Goal: Task Accomplishment & Management: Use online tool/utility

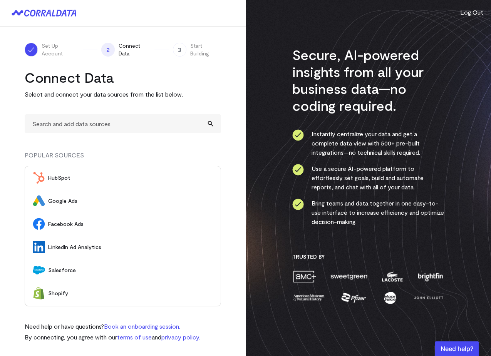
click at [85, 173] on li "HubSpot" at bounding box center [123, 177] width 196 height 23
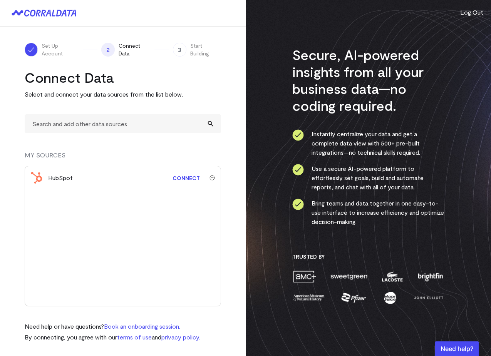
click at [180, 177] on link "Connect" at bounding box center [186, 178] width 35 height 14
click at [212, 179] on img "submit" at bounding box center [211, 177] width 5 height 5
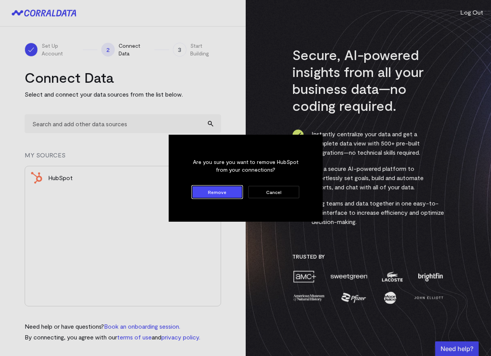
click at [209, 196] on button "Remove" at bounding box center [217, 192] width 50 height 12
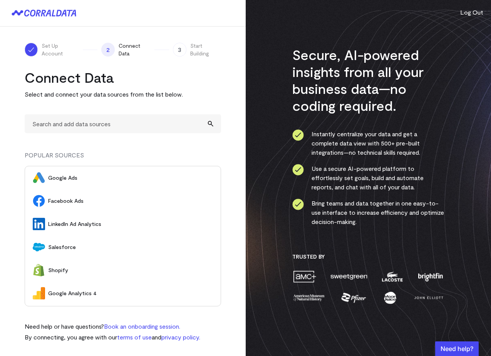
click at [72, 180] on span "Google Ads" at bounding box center [130, 178] width 165 height 8
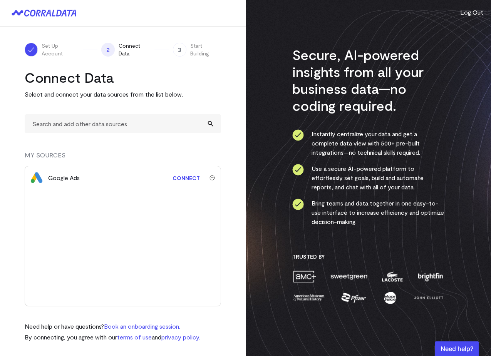
click at [183, 179] on link "Connect" at bounding box center [186, 178] width 35 height 14
click at [188, 210] on div "Google Ads Syncing" at bounding box center [123, 236] width 196 height 141
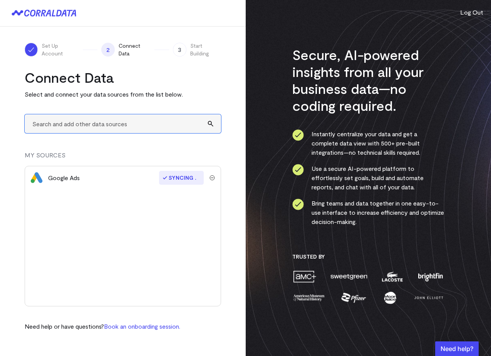
click at [105, 118] on input "text" at bounding box center [123, 123] width 196 height 19
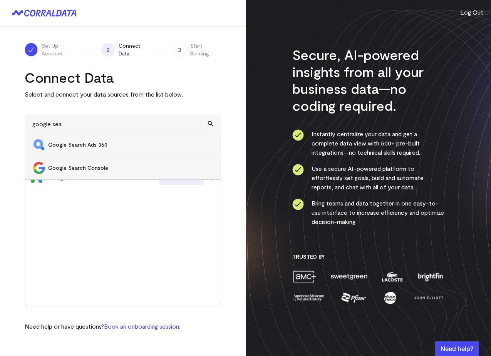
click at [99, 163] on li "Google Search Console" at bounding box center [123, 167] width 196 height 23
type input "Google Search Console"
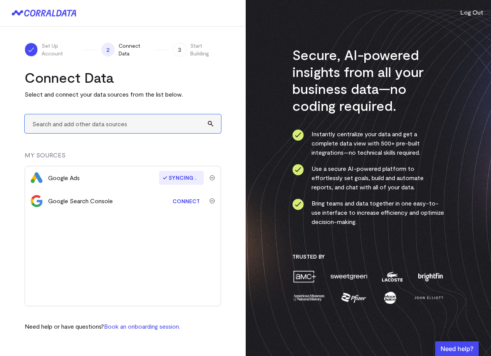
click at [90, 117] on input "text" at bounding box center [123, 123] width 196 height 19
type input "Googl"
click at [189, 206] on link "Connect" at bounding box center [186, 201] width 35 height 14
click at [61, 127] on input "text" at bounding box center [123, 123] width 196 height 19
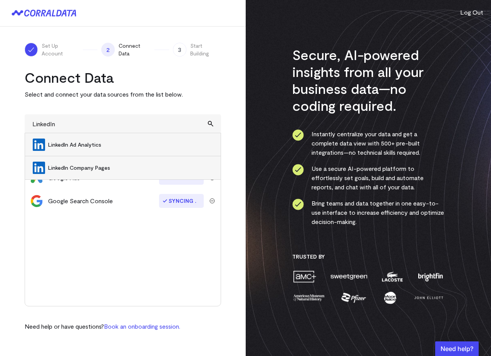
click at [106, 149] on li "LinkedIn Ad Analytics" at bounding box center [123, 144] width 196 height 23
type input "LinkedIn Ad Analytics"
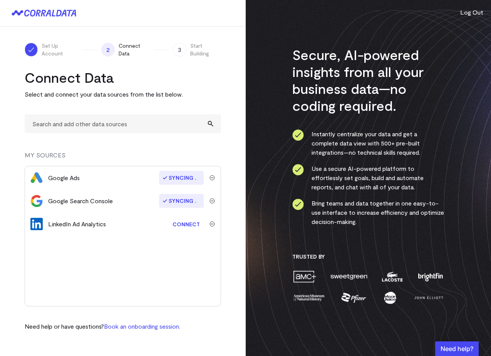
click at [188, 229] on link "Connect" at bounding box center [186, 224] width 35 height 14
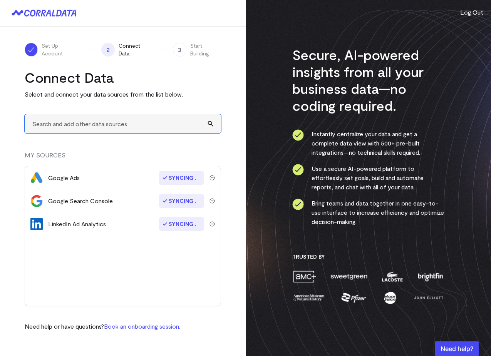
click at [84, 116] on input "text" at bounding box center [123, 123] width 196 height 19
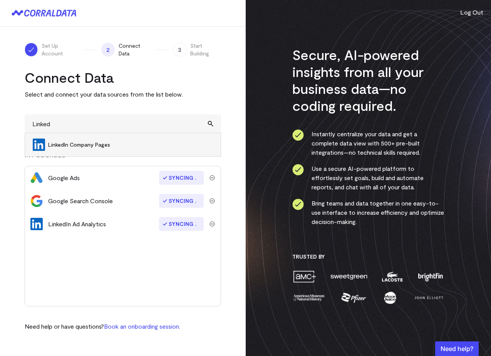
click at [87, 139] on li "LinkedIn Company Pages" at bounding box center [123, 144] width 196 height 23
type input "LinkedIn Company Pages"
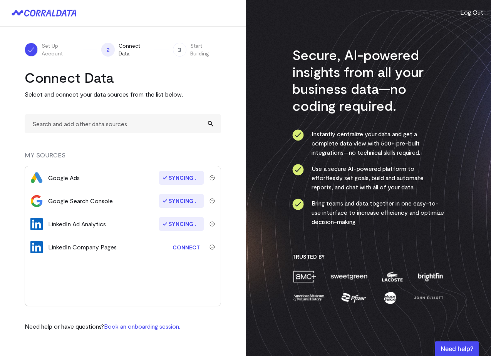
click at [179, 253] on link "Connect" at bounding box center [186, 247] width 35 height 14
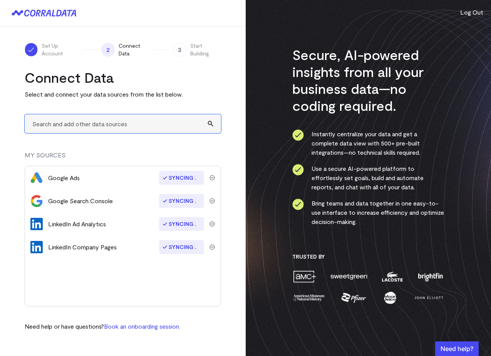
click at [76, 125] on input "text" at bounding box center [123, 123] width 196 height 19
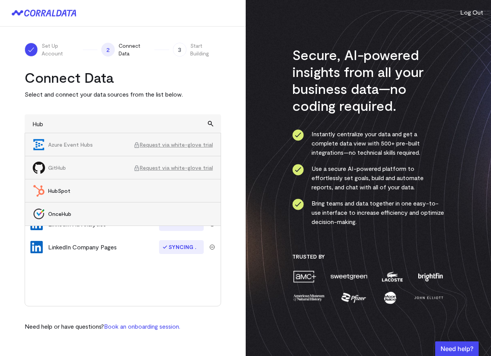
click at [73, 184] on li "HubSpot" at bounding box center [123, 190] width 196 height 23
type input "HubSpot"
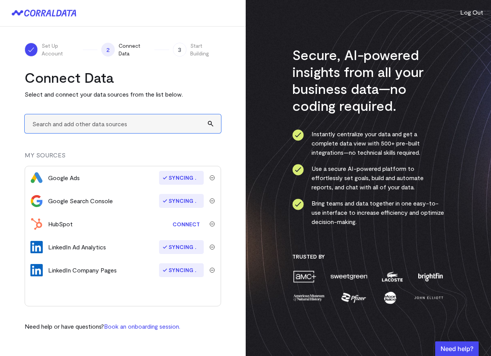
click at [79, 124] on input "text" at bounding box center [123, 123] width 196 height 19
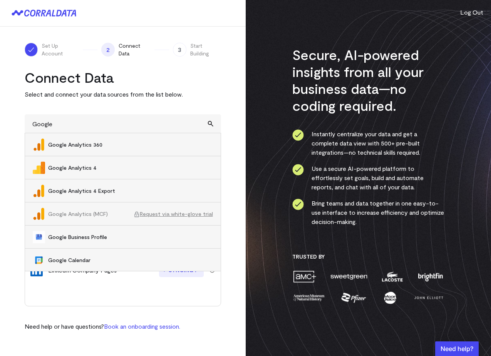
click at [100, 166] on span "Google Analytics 4" at bounding box center [130, 168] width 165 height 8
type input "Google Analytics 4"
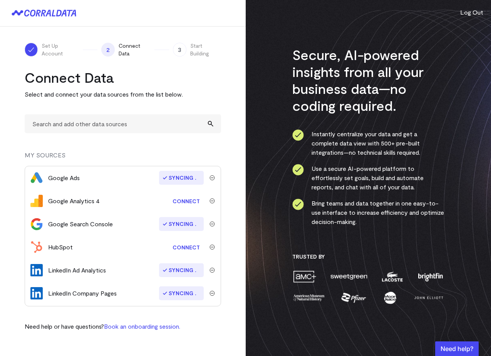
click at [183, 205] on link "Connect" at bounding box center [186, 201] width 35 height 14
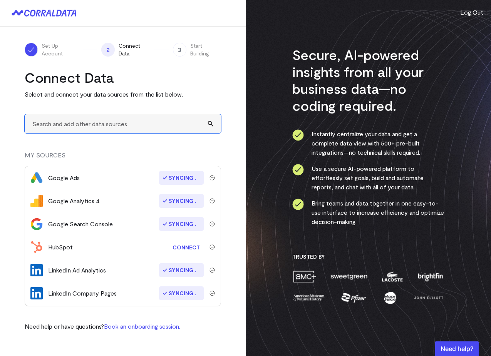
click at [66, 118] on input "text" at bounding box center [123, 123] width 196 height 19
click at [65, 129] on input "text" at bounding box center [123, 123] width 196 height 19
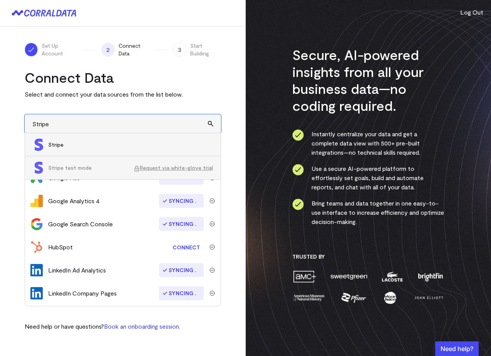
type input "Stripe"
click at [87, 144] on span "Stripe" at bounding box center [130, 145] width 165 height 8
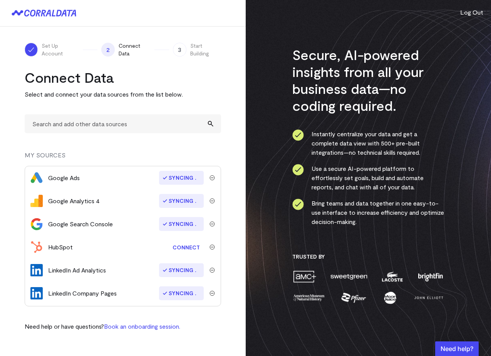
scroll to position [22, 0]
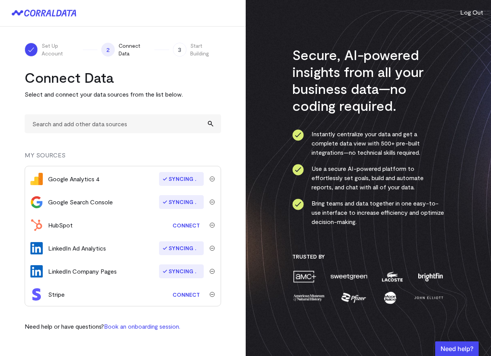
click at [188, 298] on link "Connect" at bounding box center [186, 295] width 35 height 14
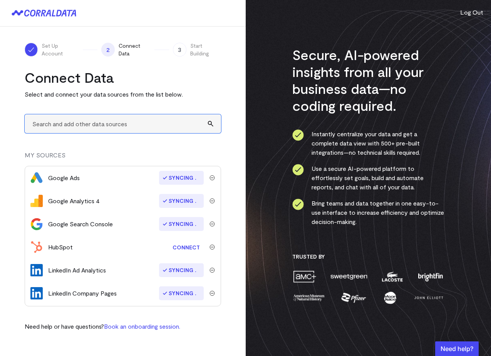
click at [90, 132] on input "text" at bounding box center [123, 123] width 196 height 19
click at [93, 126] on input "text" at bounding box center [123, 123] width 196 height 19
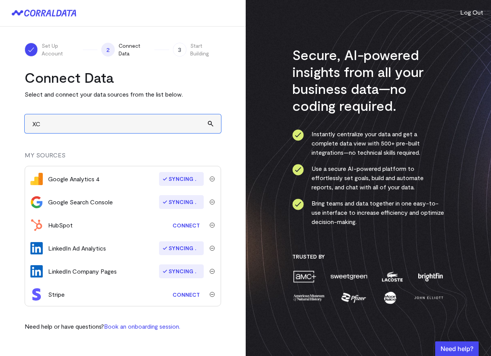
type input "X"
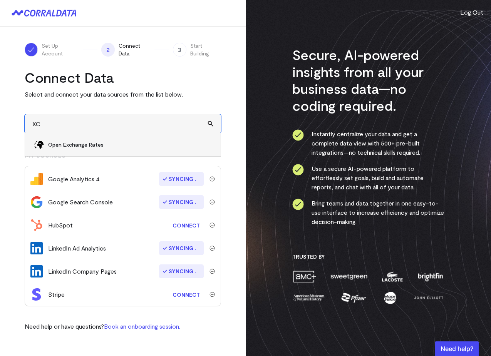
type input "X"
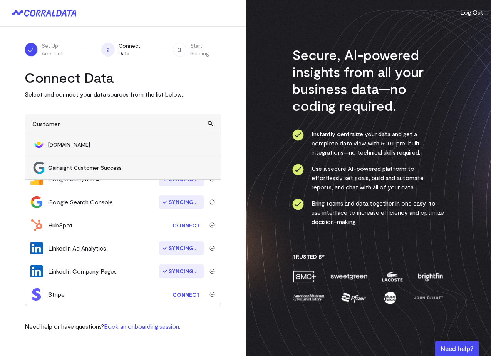
click at [45, 141] on li "Customer.io" at bounding box center [123, 144] width 196 height 23
type input "Customer.io"
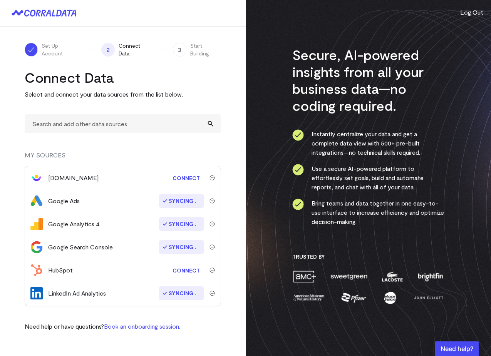
click at [143, 114] on div "Connect Data Select and connect your data sources from the list below. MY SOURC…" at bounding box center [123, 200] width 196 height 262
click at [132, 122] on input "text" at bounding box center [123, 123] width 196 height 19
type input "U"
type input "a"
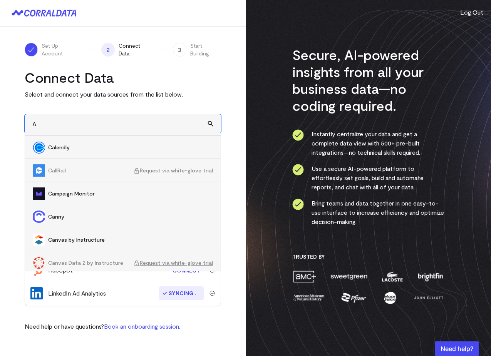
scroll to position [2093, 0]
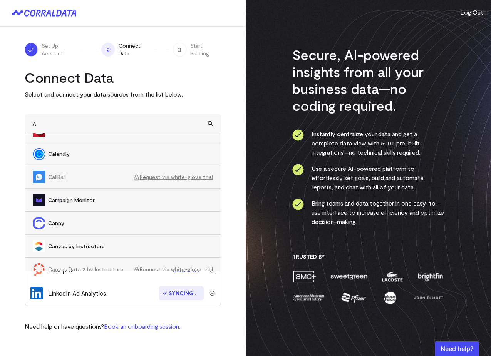
click at [135, 152] on span "Calendly" at bounding box center [130, 154] width 165 height 8
type input "Calendly"
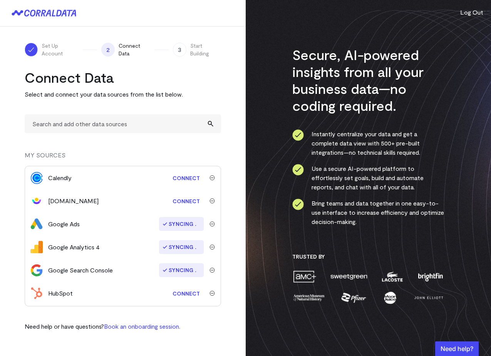
click at [183, 177] on link "Connect" at bounding box center [186, 178] width 35 height 14
click at [128, 137] on div "Connect Data Select and connect your data sources from the list below. MY SOURC…" at bounding box center [123, 200] width 196 height 262
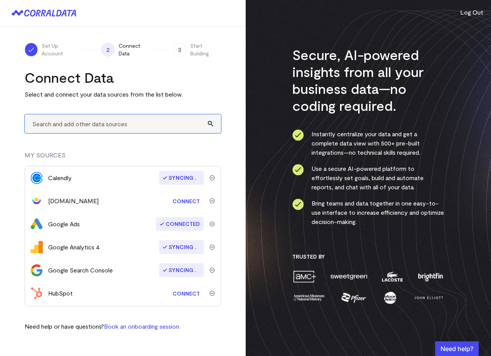
click at [128, 122] on input "text" at bounding box center [123, 123] width 196 height 19
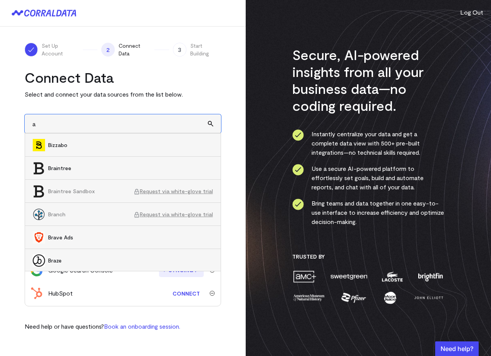
scroll to position [1895, 0]
type input "a"
click at [242, 234] on div "Set Up Account 2 Connect Data 3 Start Building Connect Data Select and connect …" at bounding box center [123, 187] width 246 height 320
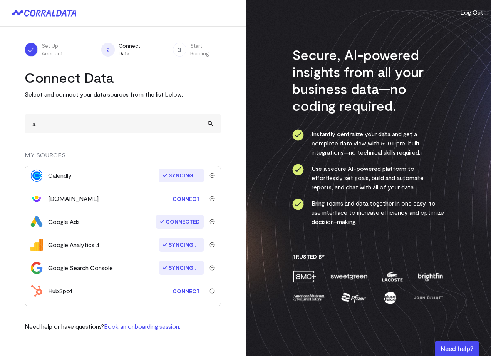
scroll to position [0, 0]
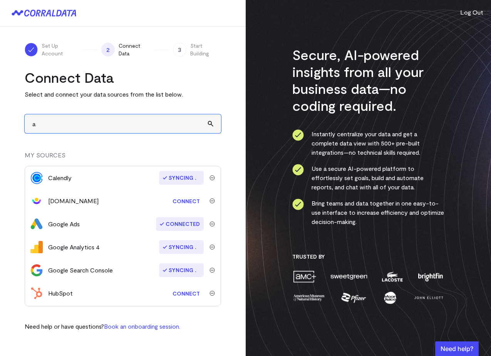
click at [70, 119] on input "a" at bounding box center [123, 123] width 196 height 19
click at [94, 127] on input "text" at bounding box center [123, 123] width 196 height 19
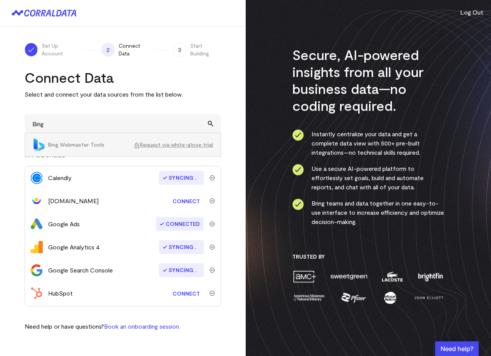
click at [106, 142] on span "Bing Webmaster Tools" at bounding box center [90, 145] width 85 height 8
type input "Bing Webmaster ToolsRequest via white-glove trial"
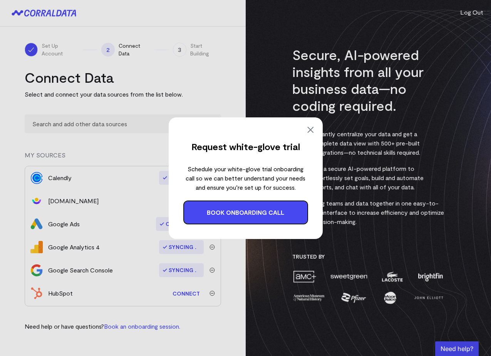
click at [306, 132] on img at bounding box center [310, 129] width 9 height 9
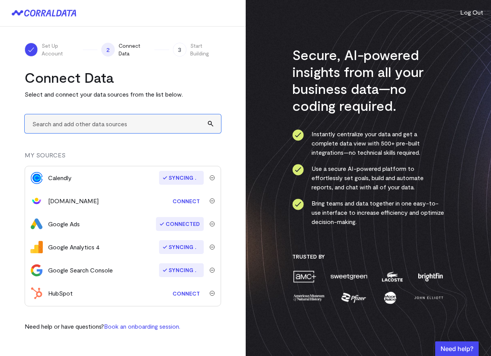
click at [87, 121] on input "text" at bounding box center [123, 123] width 196 height 19
click at [186, 200] on link "Connect" at bounding box center [186, 201] width 35 height 14
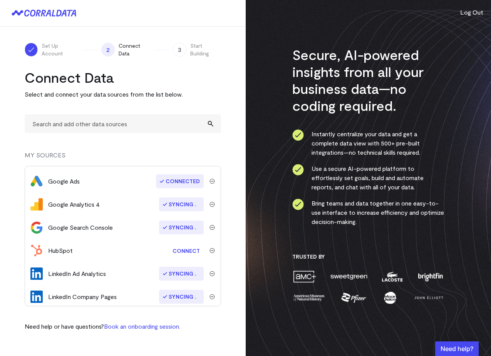
scroll to position [68, 0]
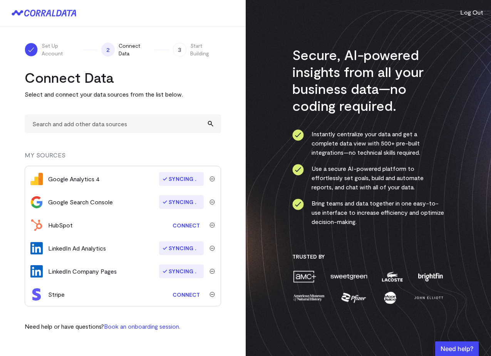
click at [137, 135] on div "Connect Data Select and connect your data sources from the list below. MY SOURC…" at bounding box center [123, 200] width 196 height 262
click at [133, 129] on input "text" at bounding box center [123, 123] width 196 height 19
type input "1"
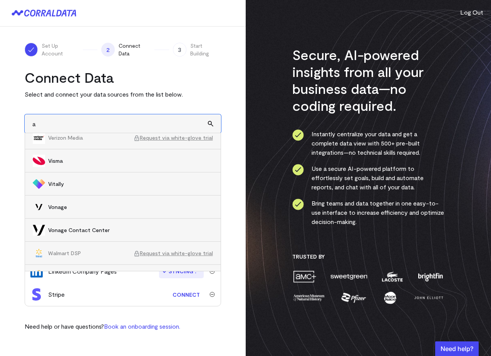
scroll to position [9243, 0]
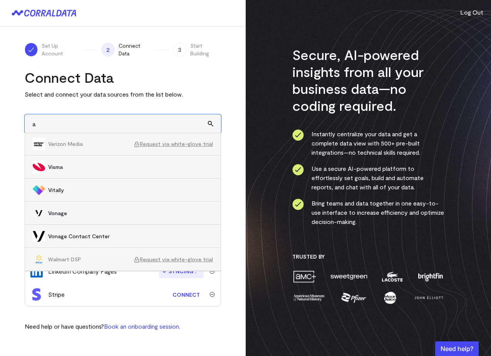
type input "a"
click at [186, 74] on h2 "Connect Data" at bounding box center [123, 77] width 196 height 17
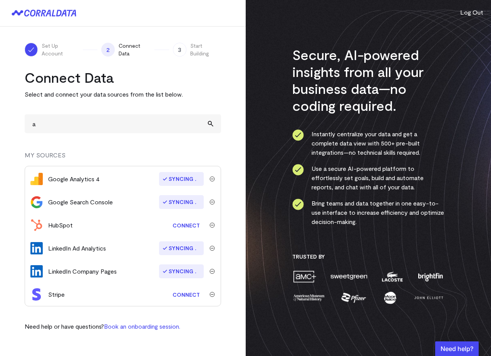
scroll to position [0, 0]
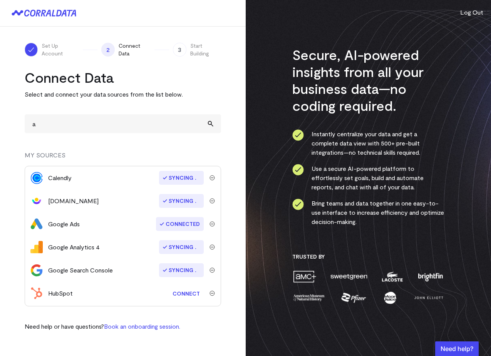
click at [121, 137] on div "Connect Data Select and connect your data sources from the list below. a 360Lea…" at bounding box center [123, 200] width 196 height 262
click at [97, 117] on input "a" at bounding box center [123, 123] width 196 height 19
click at [87, 118] on input "a" at bounding box center [123, 123] width 196 height 19
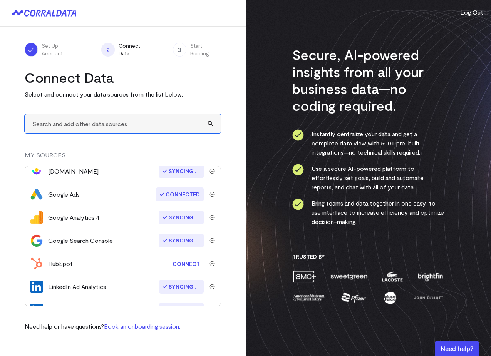
scroll to position [68, 0]
